Goal: Transaction & Acquisition: Purchase product/service

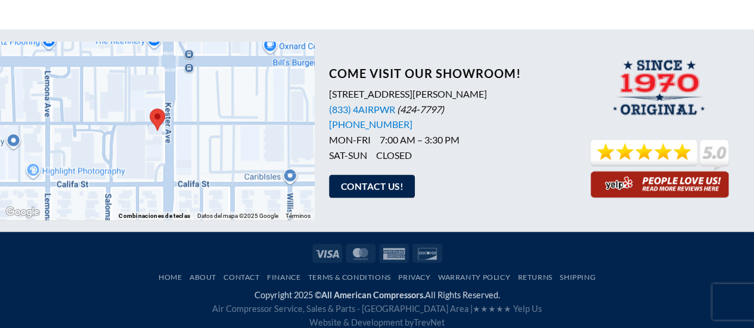
scroll to position [1160, 0]
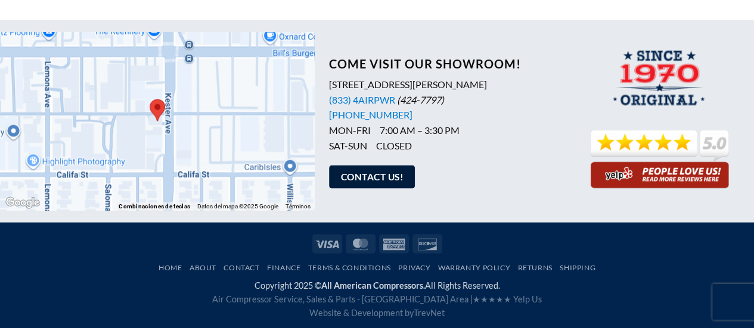
click at [339, 176] on link "Contact Us!" at bounding box center [372, 177] width 86 height 23
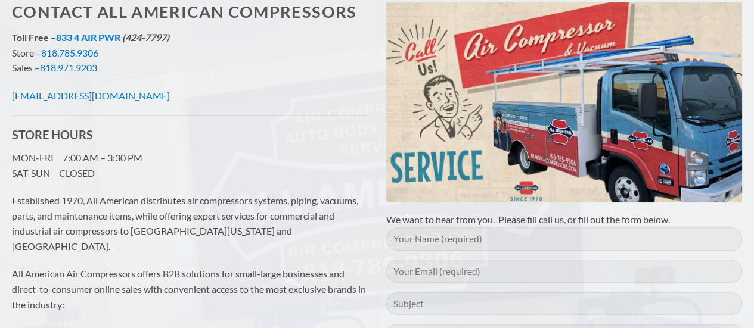
scroll to position [119, 0]
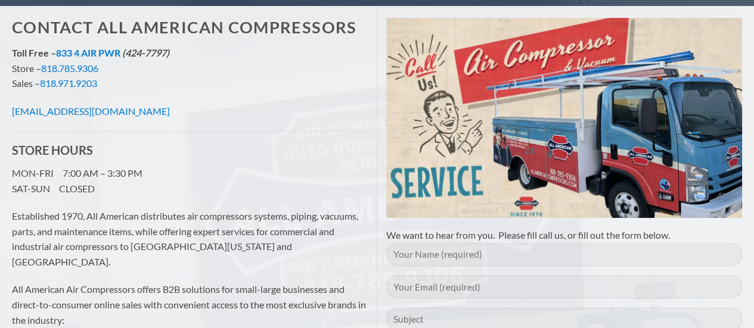
drag, startPoint x: 174, startPoint y: 111, endPoint x: 8, endPoint y: 117, distance: 165.8
click at [8, 117] on div "Contact All American Compressors Toll Free – 833 4 AIR PWR (424-7797) Store – 8…" at bounding box center [190, 245] width 374 height 472
copy link "info@allamericancompressors.com"
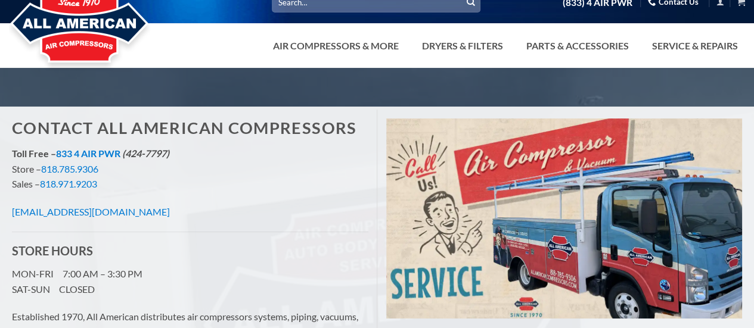
scroll to position [0, 0]
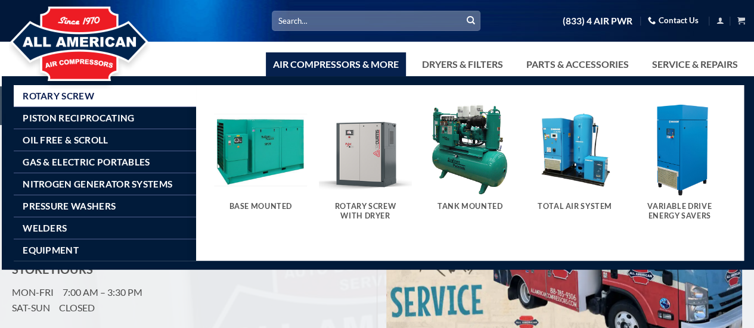
click at [361, 69] on link "Air Compressors & More" at bounding box center [336, 64] width 140 height 24
click at [452, 156] on img "Visit product category Tank Mounted" at bounding box center [470, 149] width 93 height 93
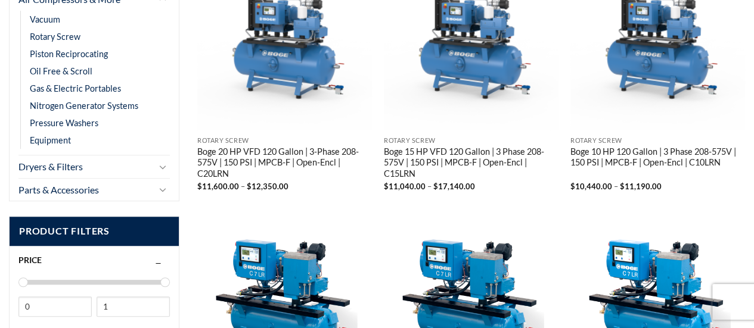
scroll to position [298, 0]
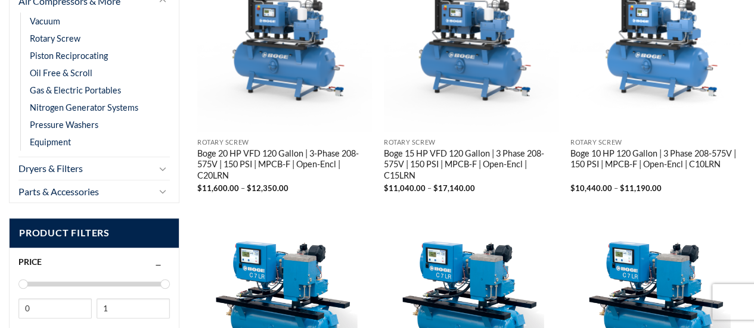
click at [616, 155] on link "Boge 10 HP 120 Gallon | 3 Phase 208-575V | 150 PSI | MPCB-F | Open-Encl | C10LRN" at bounding box center [657, 160] width 175 height 24
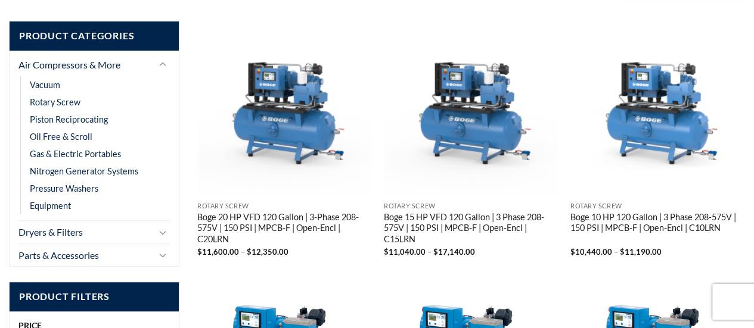
scroll to position [238, 0]
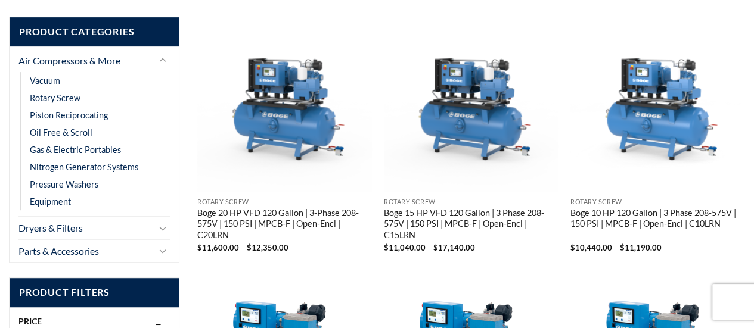
click at [661, 126] on img "Boge 10 HP 120 Gallon | 3 Phase 208-575V | 150 PSI | MPCB-F | Open-Encl | C10LRN" at bounding box center [657, 104] width 175 height 175
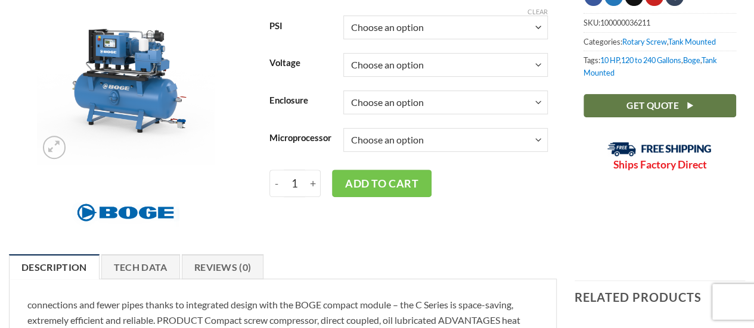
scroll to position [119, 0]
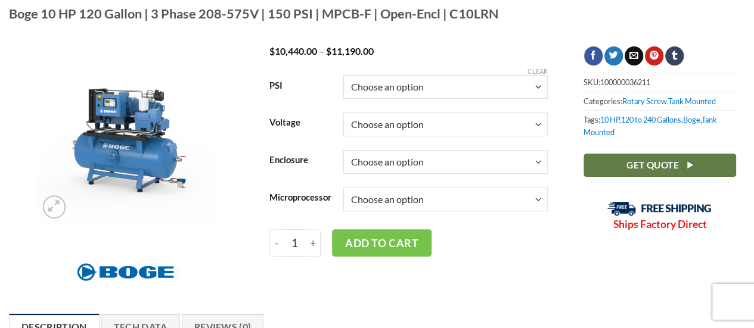
click at [537, 99] on select "Choose an option 150" at bounding box center [445, 87] width 204 height 24
